Goal: Transaction & Acquisition: Purchase product/service

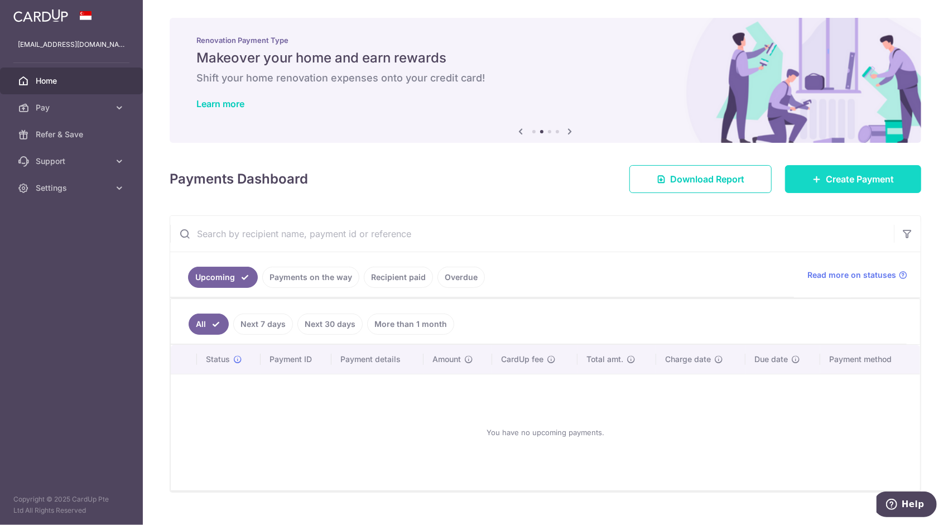
click at [826, 175] on span "Create Payment" at bounding box center [860, 178] width 68 height 13
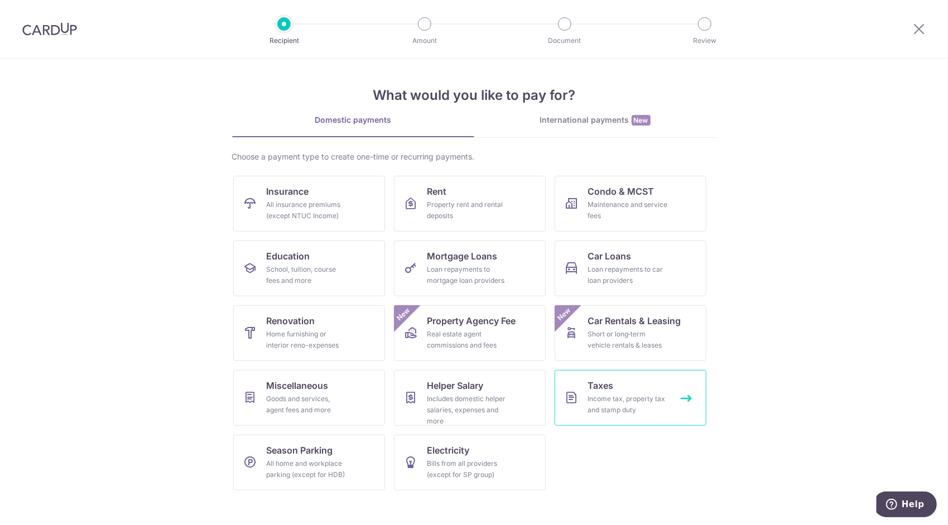
click at [582, 383] on link "Taxes Income tax, property tax and stamp duty" at bounding box center [631, 398] width 152 height 56
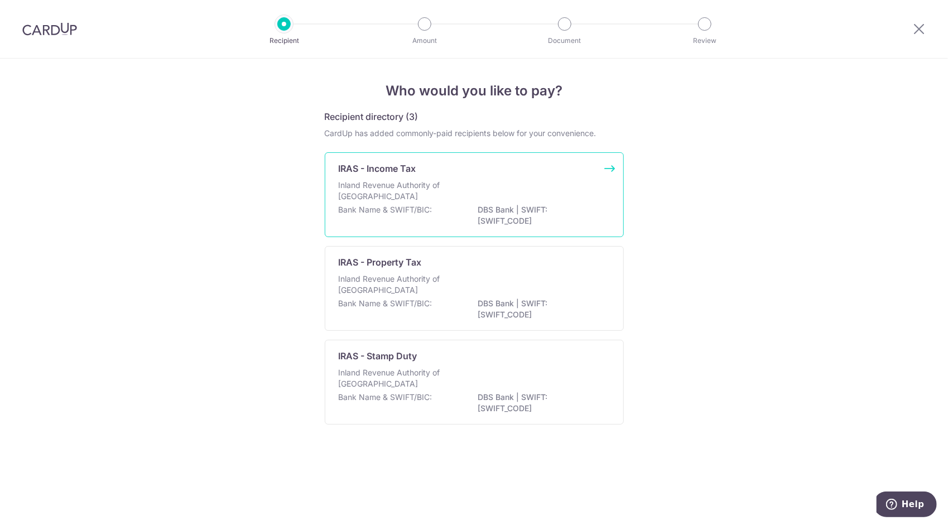
click at [489, 174] on div "IRAS - Income Tax" at bounding box center [468, 168] width 258 height 13
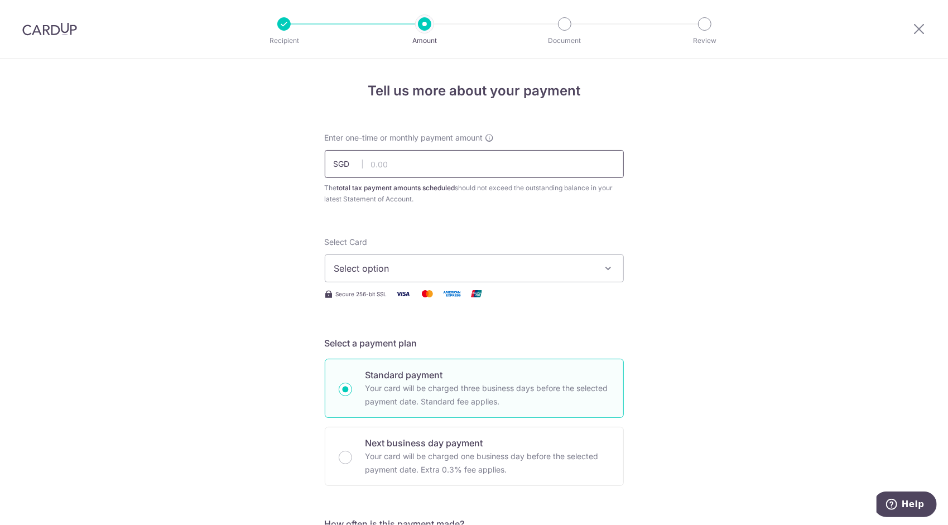
click at [480, 167] on input "text" at bounding box center [474, 164] width 299 height 28
type input "5,342.35"
click at [388, 271] on span "Select option" at bounding box center [464, 268] width 260 height 13
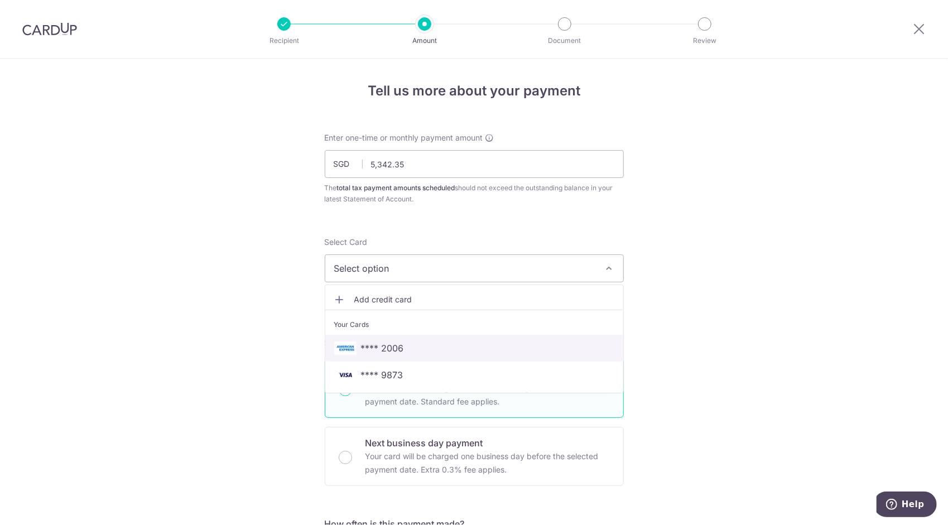
click at [411, 345] on span "**** 2006" at bounding box center [474, 347] width 280 height 13
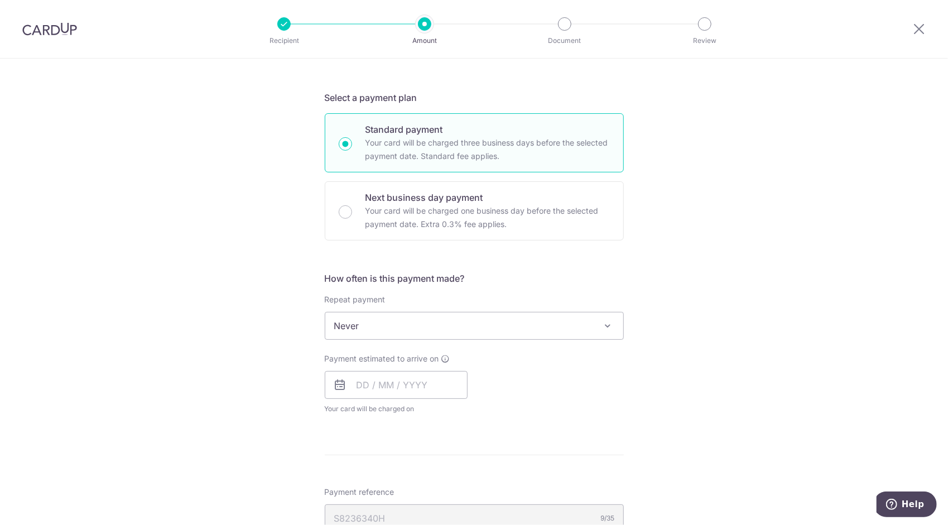
scroll to position [282, 0]
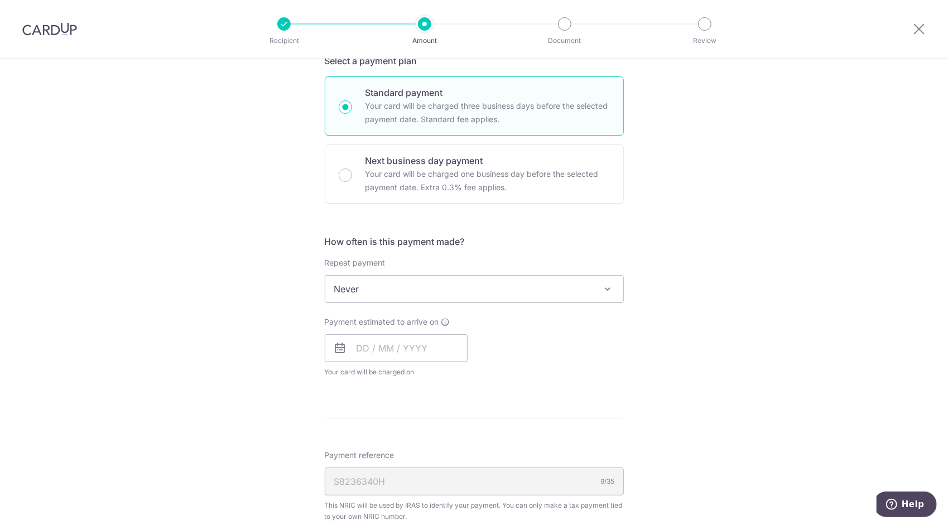
click at [446, 294] on span "Never" at bounding box center [474, 289] width 298 height 27
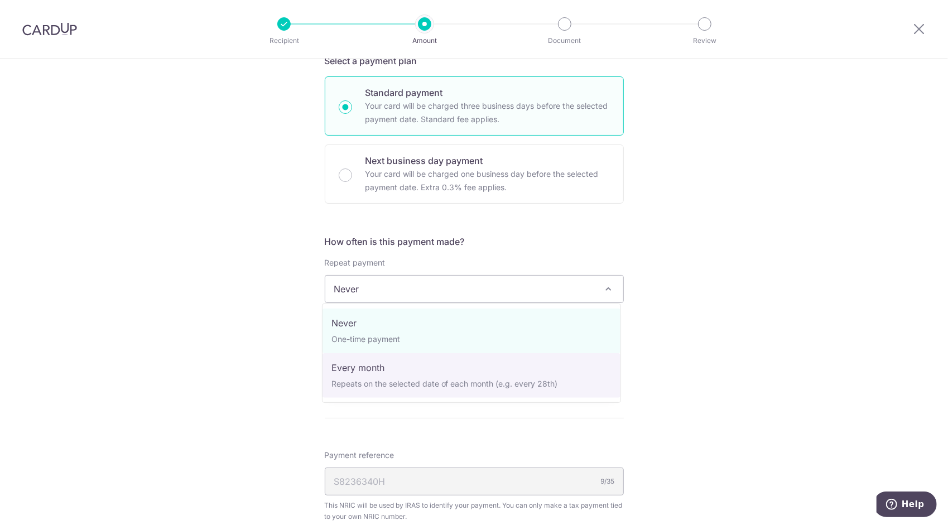
select select "3"
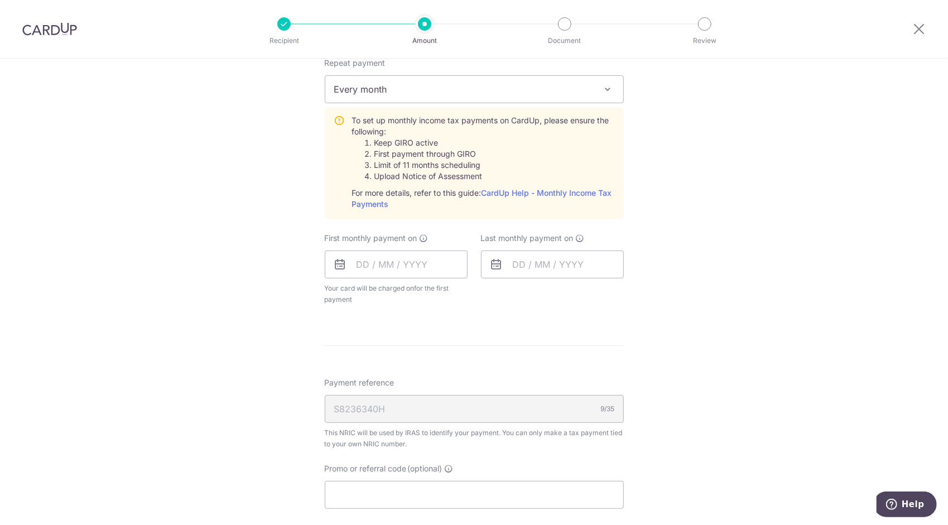
scroll to position [483, 0]
click at [408, 260] on input "text" at bounding box center [396, 263] width 143 height 28
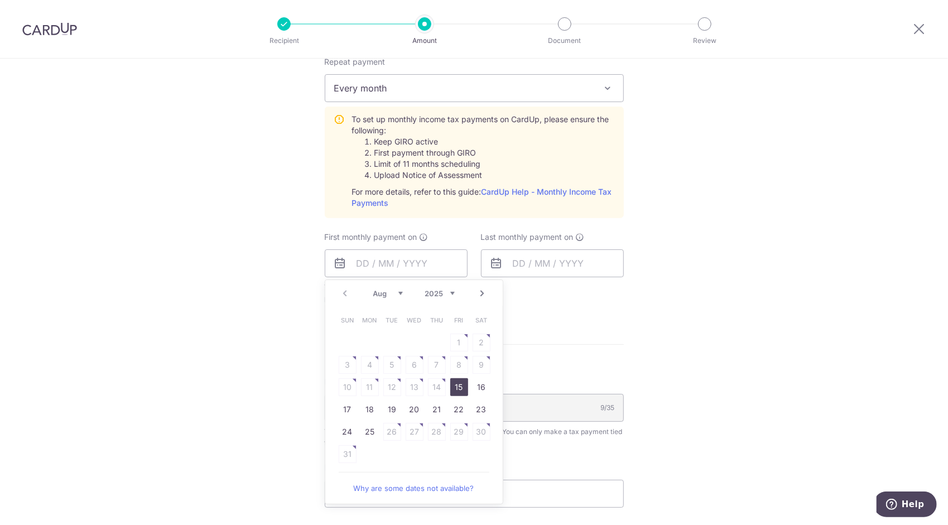
click at [480, 291] on link "Next" at bounding box center [482, 293] width 13 height 13
click at [479, 335] on table "Sun Mon Tue Wed Thu Fri Sat 1 2 3 4 5 6 7 8 9 10 11 12 13 14 15 16 17 18 19 20 …" at bounding box center [414, 376] width 156 height 134
click at [478, 344] on table "Sun Mon Tue Wed Thu Fri Sat 1 2 3 4 5 6 7 8 9 10 11 12 13 14 15 16 17 18 19 20 …" at bounding box center [414, 376] width 156 height 134
click at [340, 295] on link "Prev" at bounding box center [345, 293] width 13 height 13
click at [479, 291] on link "Next" at bounding box center [482, 293] width 13 height 13
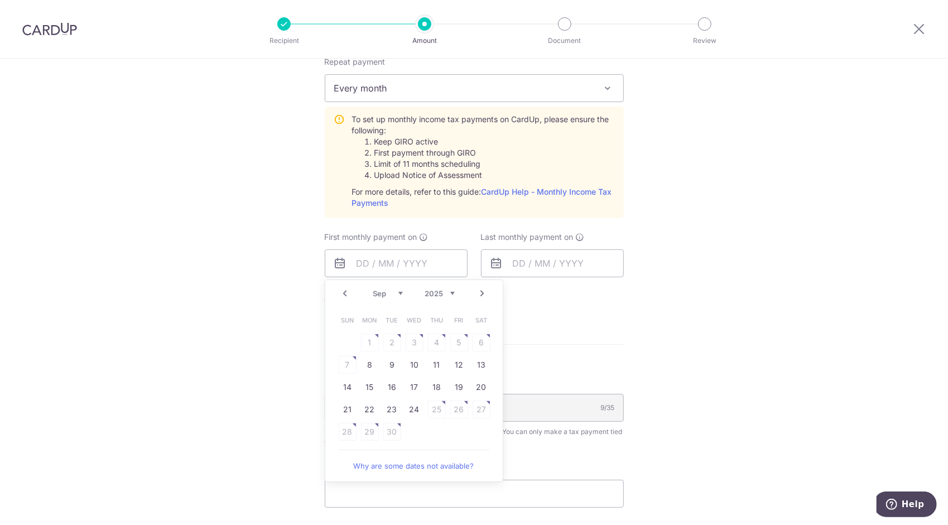
click at [425, 463] on link "Why are some dates not available?" at bounding box center [414, 466] width 151 height 22
click at [367, 365] on link "8" at bounding box center [370, 365] width 18 height 18
type input "08/09/2025"
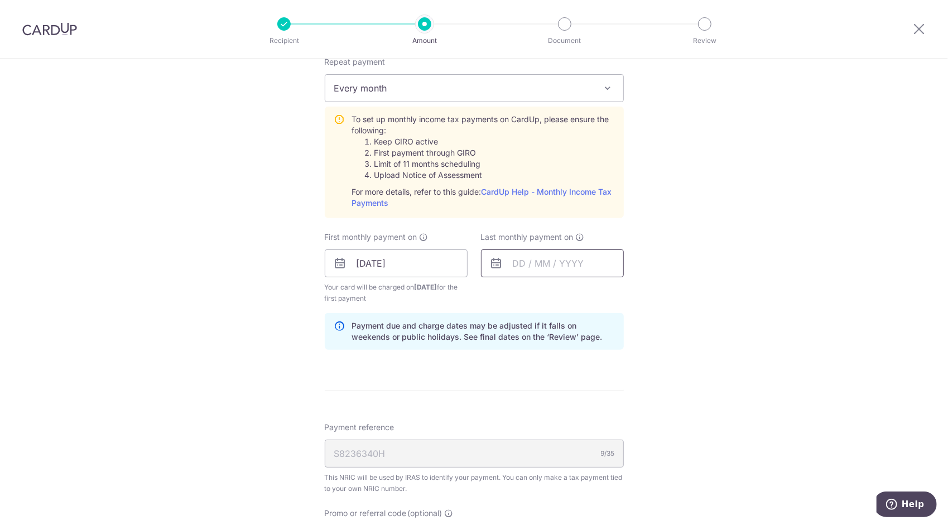
click at [529, 267] on input "text" at bounding box center [552, 263] width 143 height 28
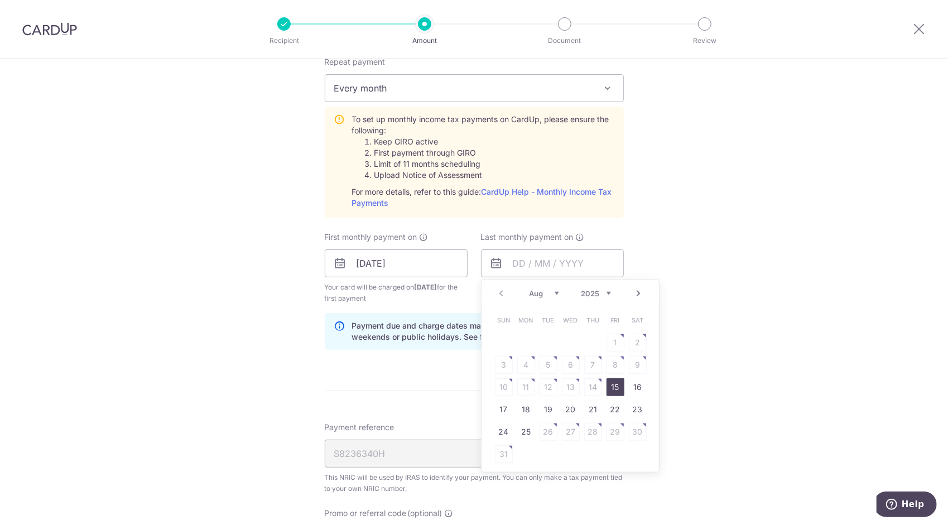
click at [552, 290] on select "Aug Sep Oct Nov Dec" at bounding box center [544, 293] width 30 height 9
click at [604, 290] on select "2025 2026" at bounding box center [596, 293] width 30 height 9
click at [553, 294] on select "Jan Feb Mar Apr May Jun Jul Aug Sep" at bounding box center [544, 293] width 30 height 9
click at [524, 365] on table "Sun Mon Tue Wed Thu Fri Sat 1 2 3 4 5 6 7 8 9 10 11 12 13 14 15 16 17 18 19 20 …" at bounding box center [571, 376] width 156 height 134
click at [500, 296] on link "Prev" at bounding box center [501, 293] width 13 height 13
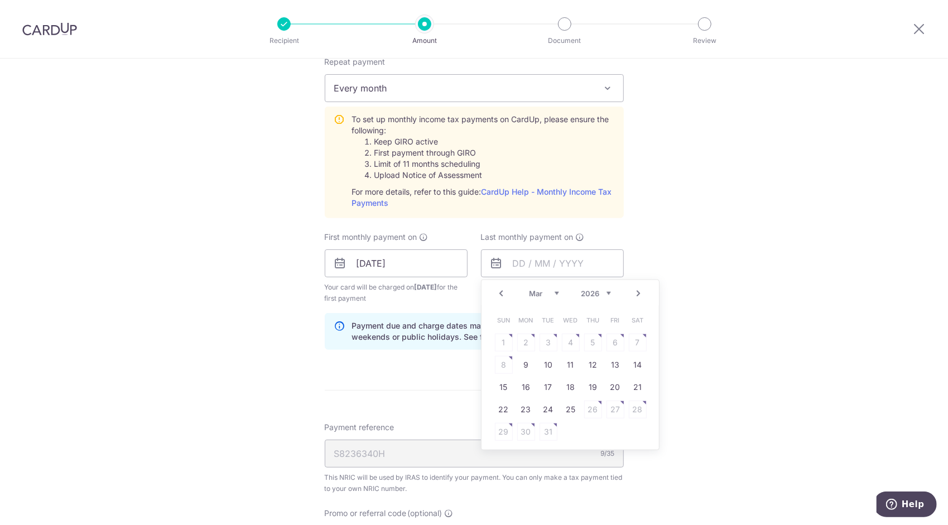
click at [636, 288] on link "Next" at bounding box center [638, 293] width 13 height 13
click at [500, 291] on link "Prev" at bounding box center [501, 293] width 13 height 13
click at [592, 380] on table "Sun Mon Tue Wed Thu Fri Sat 1 2 3 4 5 6 7 8 9 10 11 12 13 14 15 16 17 18 19 20 …" at bounding box center [571, 376] width 156 height 134
click at [499, 291] on link "Prev" at bounding box center [501, 293] width 13 height 13
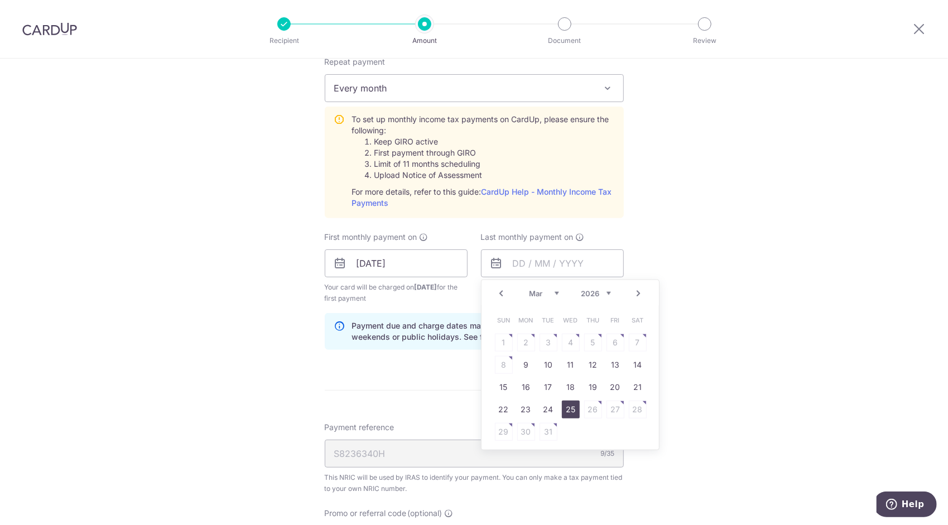
click at [568, 405] on link "25" at bounding box center [571, 410] width 18 height 18
type input "25/03/2026"
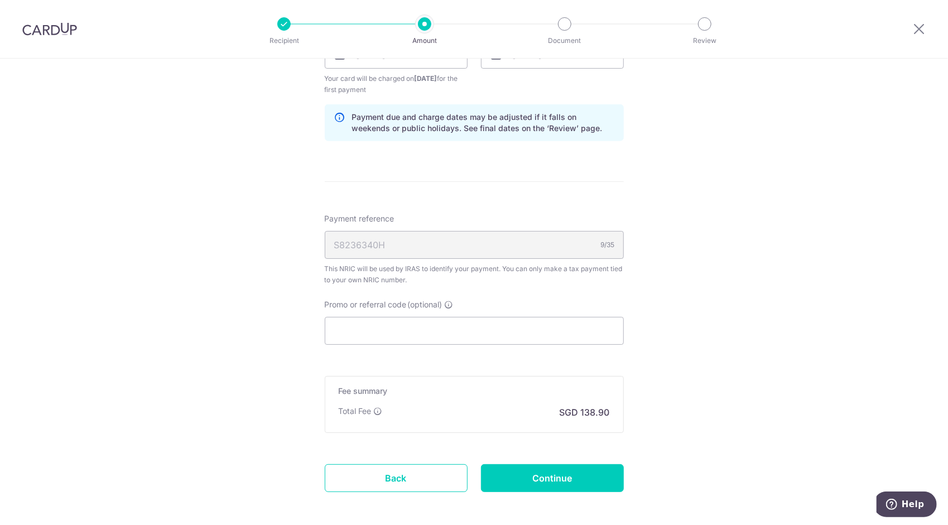
scroll to position [729, 0]
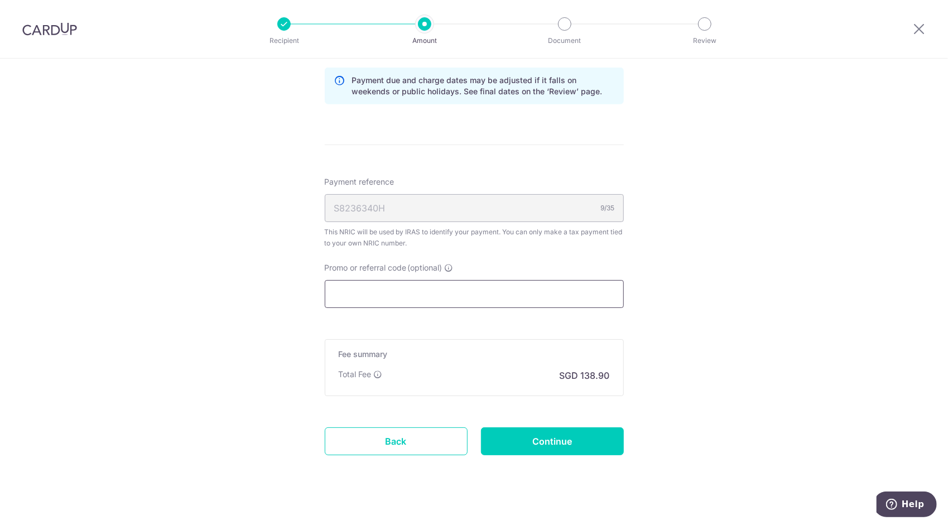
click at [486, 296] on input "Promo or referral code (optional)" at bounding box center [474, 294] width 299 height 28
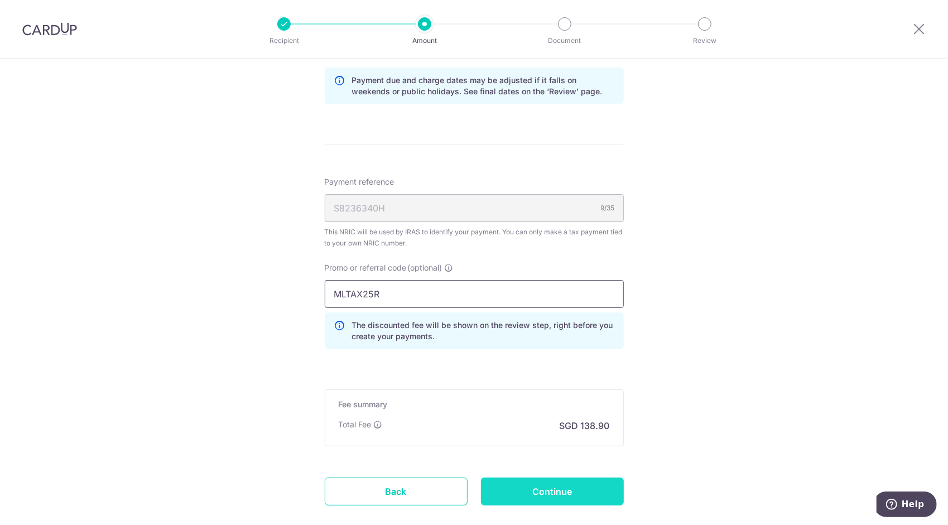
type input "MLTAX25R"
click at [557, 490] on input "Continue" at bounding box center [552, 492] width 143 height 28
type input "Create Schedule"
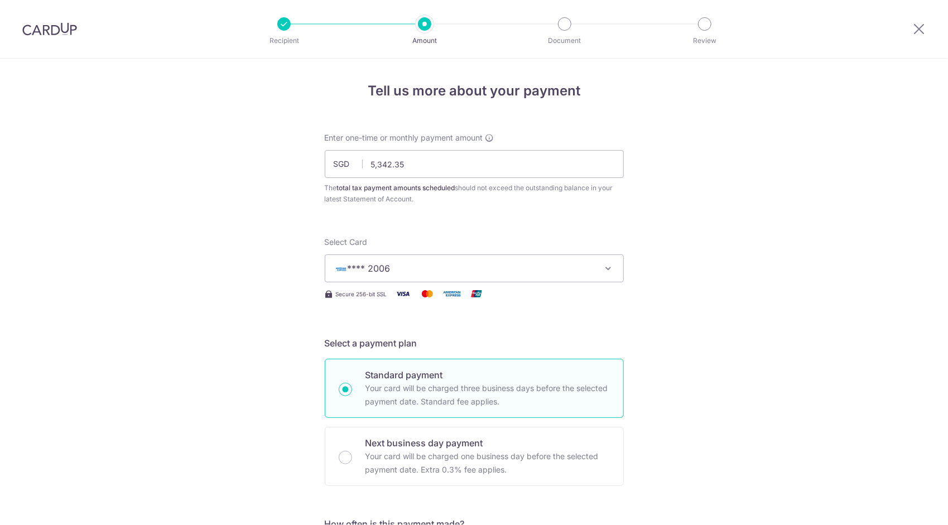
scroll to position [633, 0]
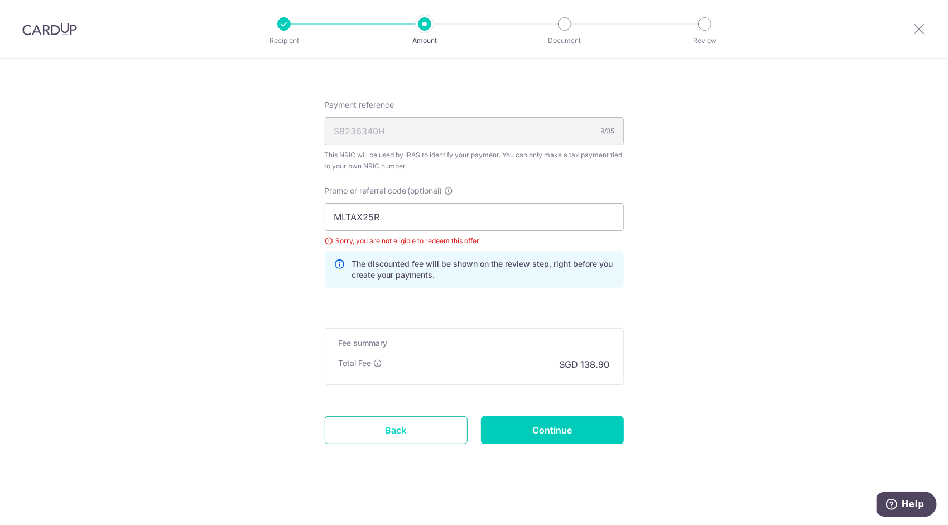
click at [413, 426] on link "Back" at bounding box center [396, 430] width 143 height 28
click at [396, 425] on link "Back" at bounding box center [396, 430] width 143 height 28
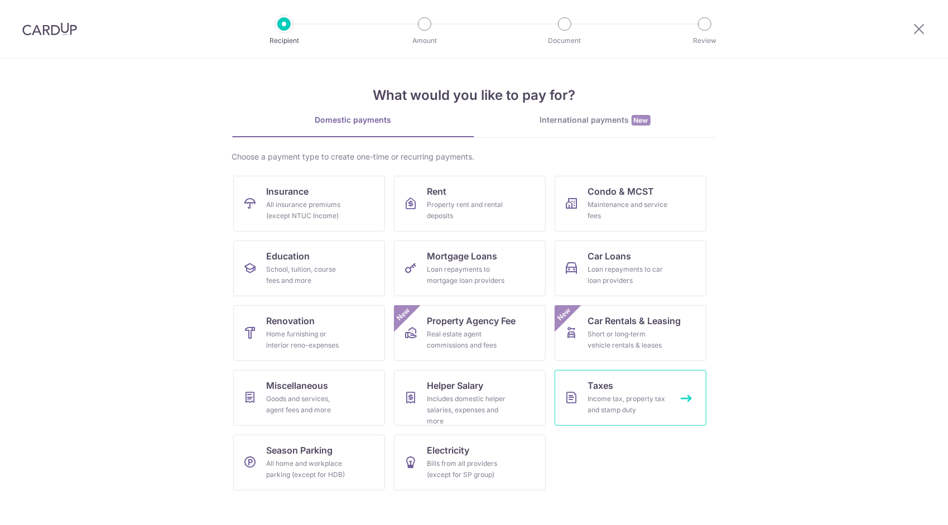
click at [623, 405] on div "Income tax, property tax and stamp duty" at bounding box center [628, 404] width 80 height 22
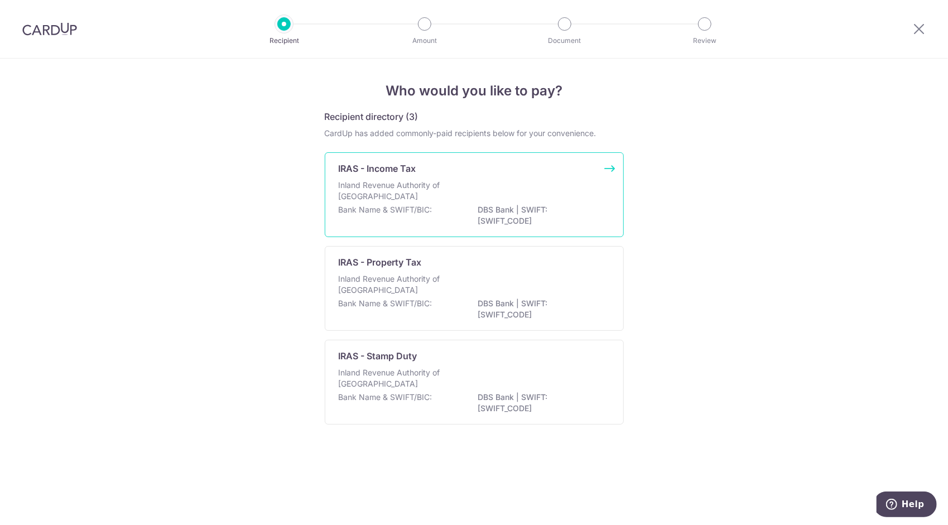
click at [472, 189] on div "Inland Revenue Authority of Singapore" at bounding box center [474, 192] width 271 height 25
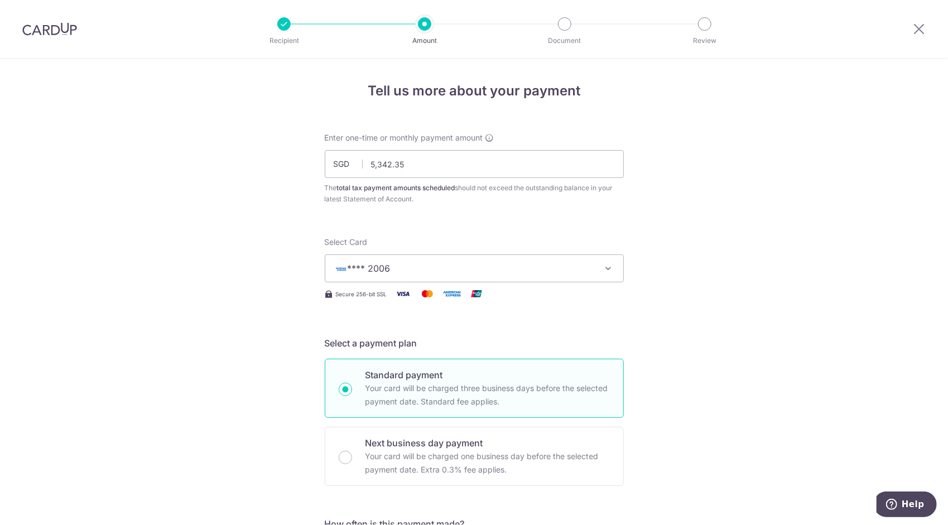
click at [479, 269] on span "**** 2006" at bounding box center [464, 268] width 260 height 13
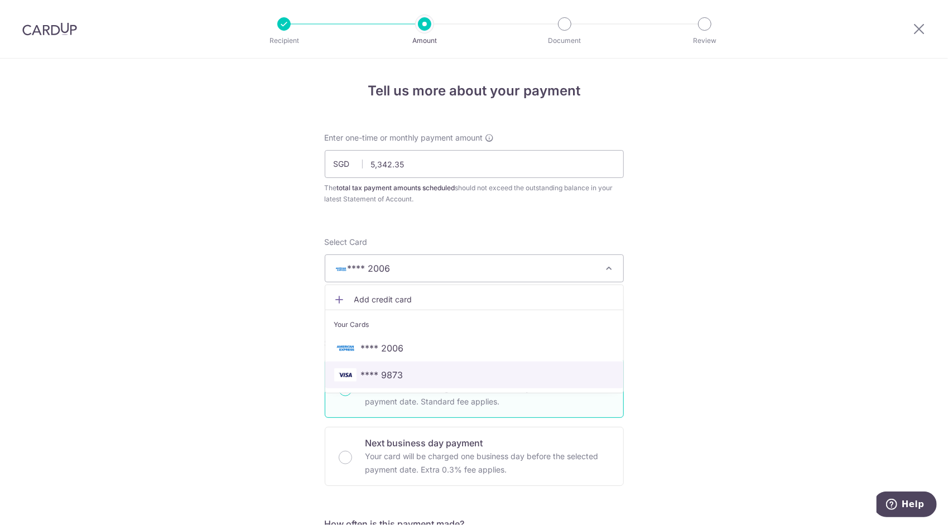
click at [439, 373] on span "**** 9873" at bounding box center [474, 374] width 280 height 13
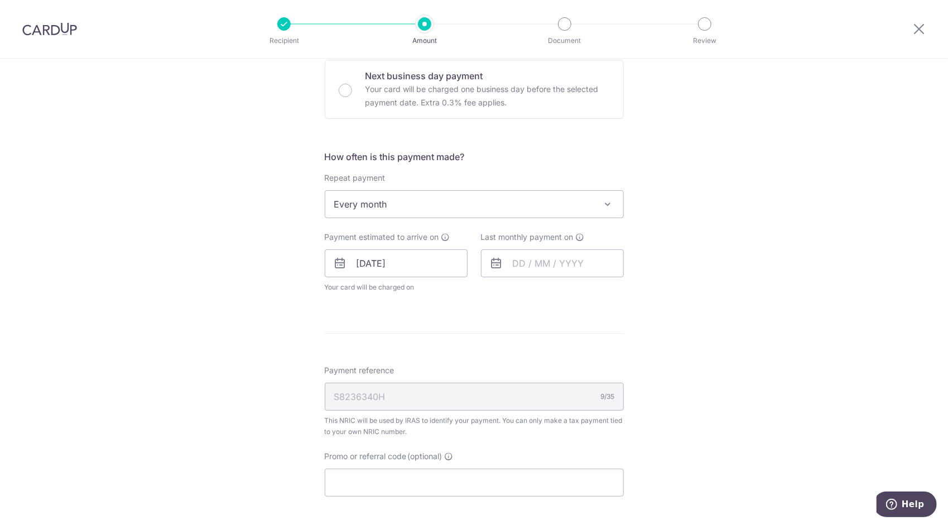
scroll to position [430, 0]
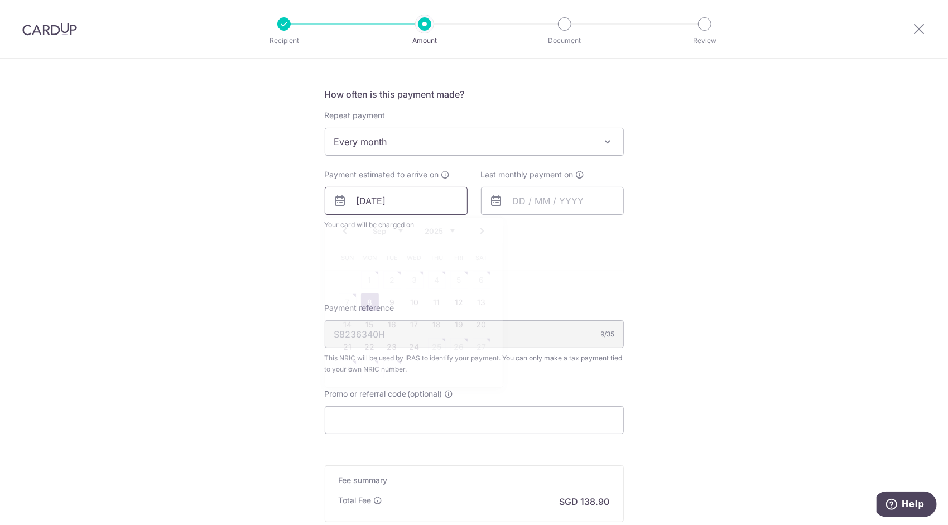
click at [421, 200] on input "08/09/2025" at bounding box center [396, 201] width 143 height 28
click at [368, 297] on link "8" at bounding box center [370, 302] width 18 height 18
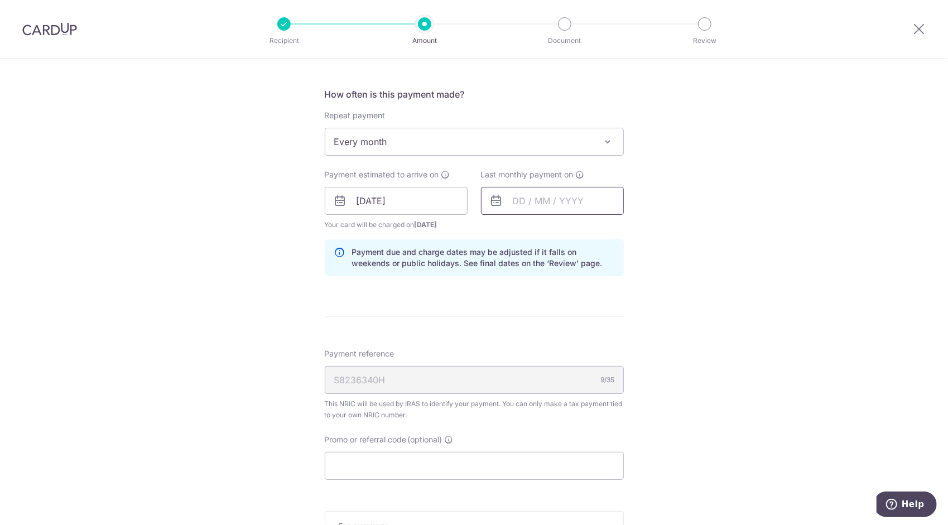
click at [545, 203] on input "text" at bounding box center [552, 201] width 143 height 28
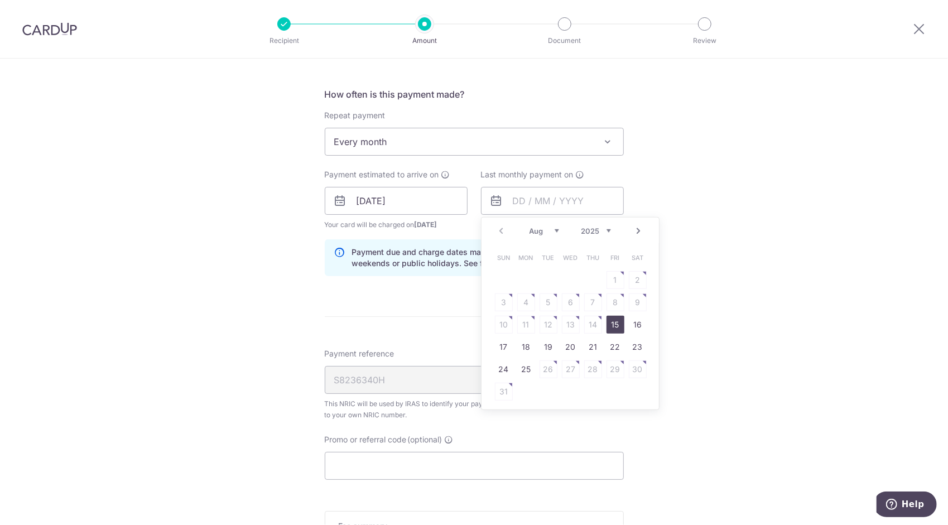
click at [606, 232] on select "2025 2026" at bounding box center [596, 231] width 30 height 9
click at [551, 230] on select "Jan Feb Mar Apr May Jun Jul Aug Sep" at bounding box center [544, 231] width 30 height 9
click at [634, 230] on link "Next" at bounding box center [638, 230] width 13 height 13
click at [590, 301] on link "7" at bounding box center [593, 302] width 18 height 18
type input "07/05/2026"
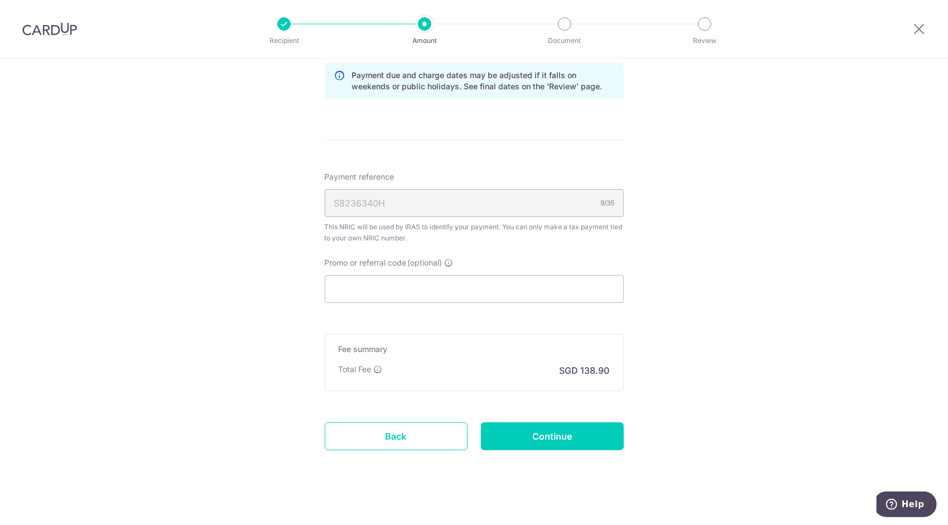
scroll to position [607, 0]
click at [595, 284] on input "Promo or referral code (optional)" at bounding box center [474, 288] width 299 height 28
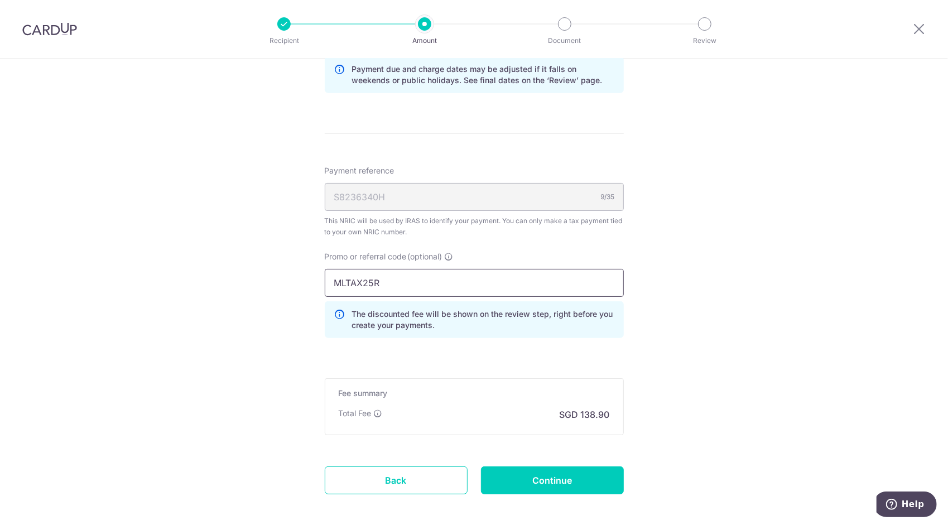
type input "MLTAX25R"
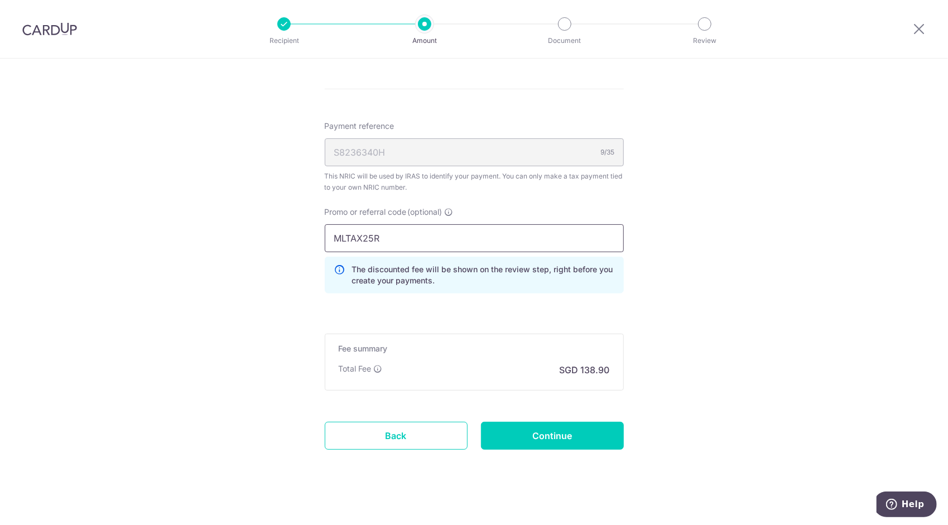
scroll to position [661, 0]
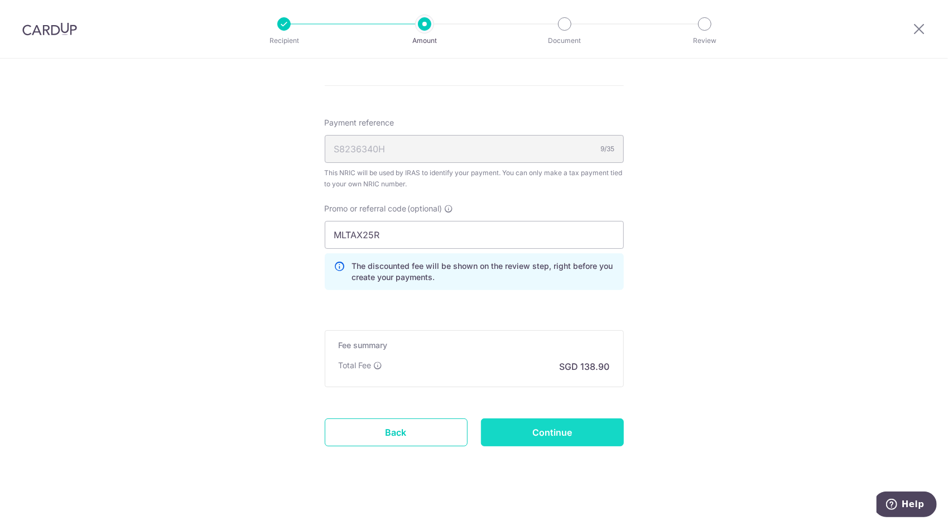
click at [560, 421] on input "Continue" at bounding box center [552, 432] width 143 height 28
type input "Update Schedule"
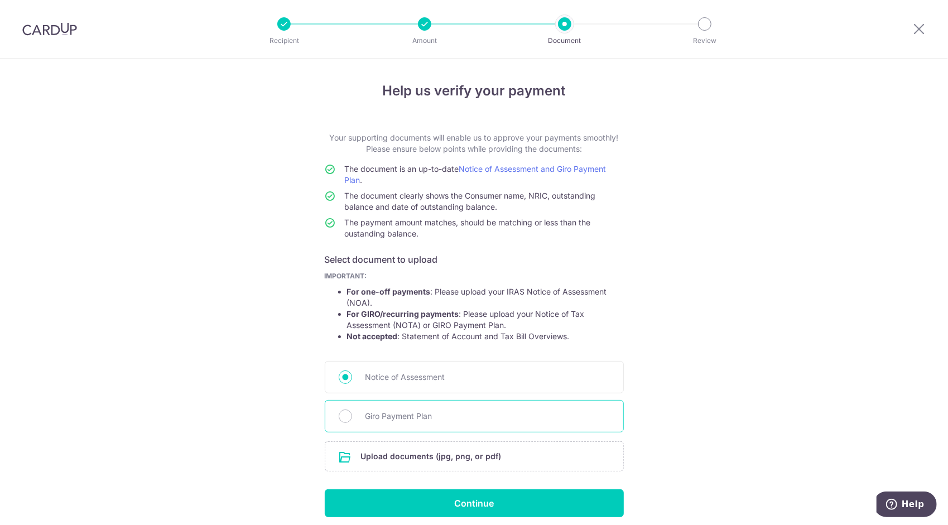
click at [415, 417] on span "Giro Payment Plan" at bounding box center [487, 415] width 244 height 13
click at [352, 417] on input "Giro Payment Plan" at bounding box center [345, 415] width 13 height 13
radio input "true"
click at [450, 462] on input "file" at bounding box center [474, 456] width 298 height 29
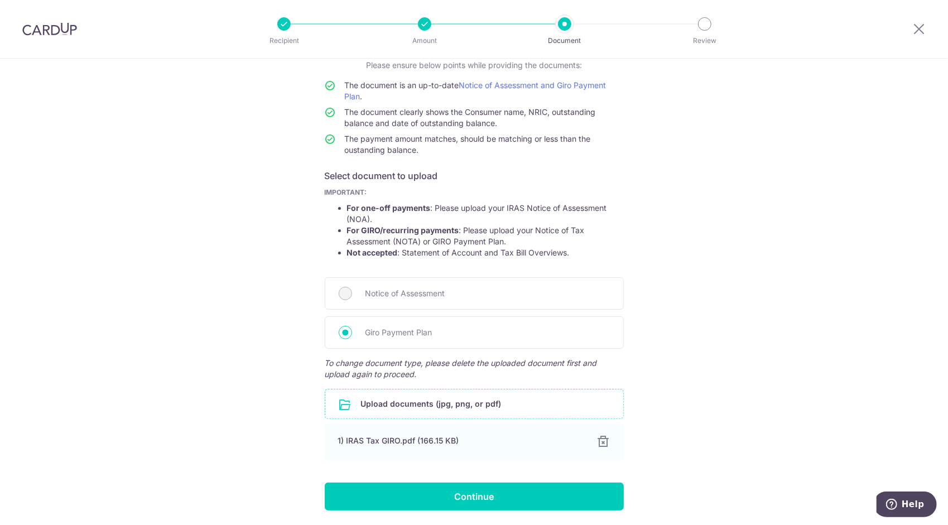
scroll to position [119, 0]
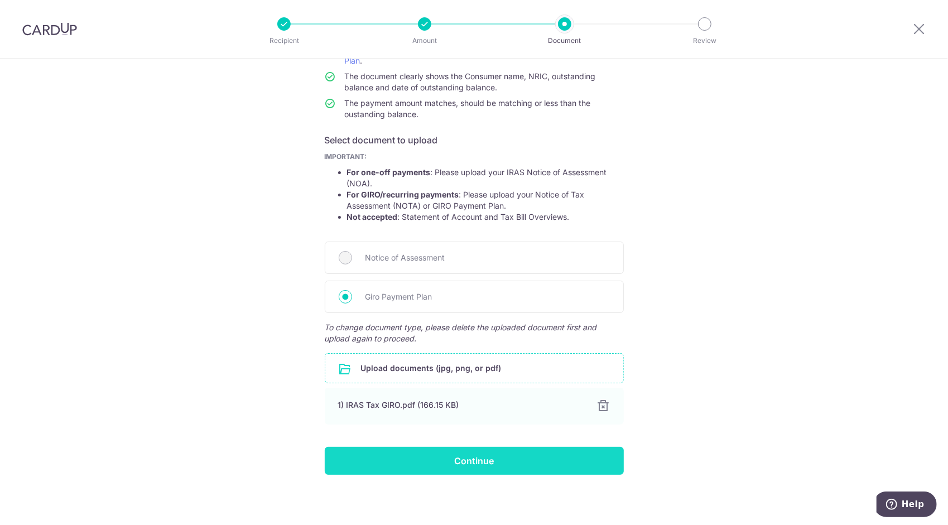
click at [522, 461] on input "Continue" at bounding box center [474, 461] width 299 height 28
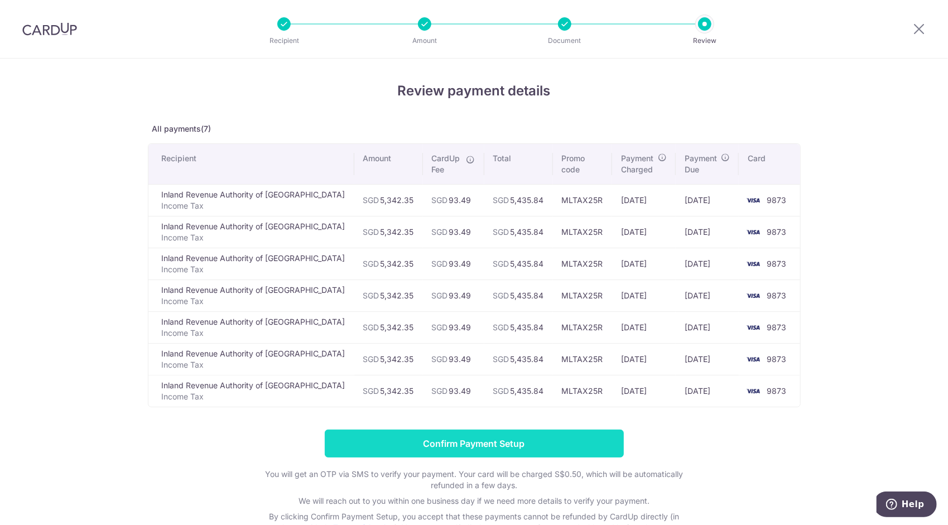
click at [499, 440] on input "Confirm Payment Setup" at bounding box center [474, 444] width 299 height 28
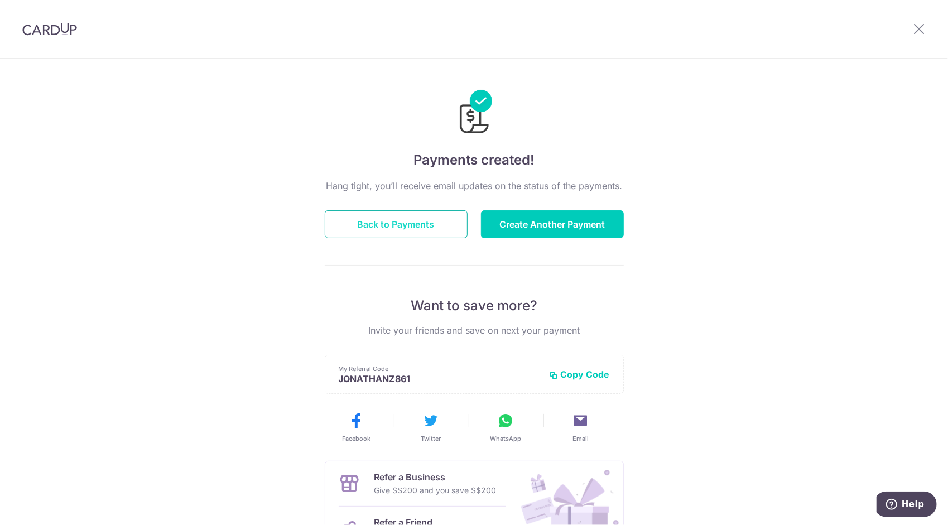
click at [401, 227] on button "Back to Payments" at bounding box center [396, 224] width 143 height 28
